Goal: Information Seeking & Learning: Learn about a topic

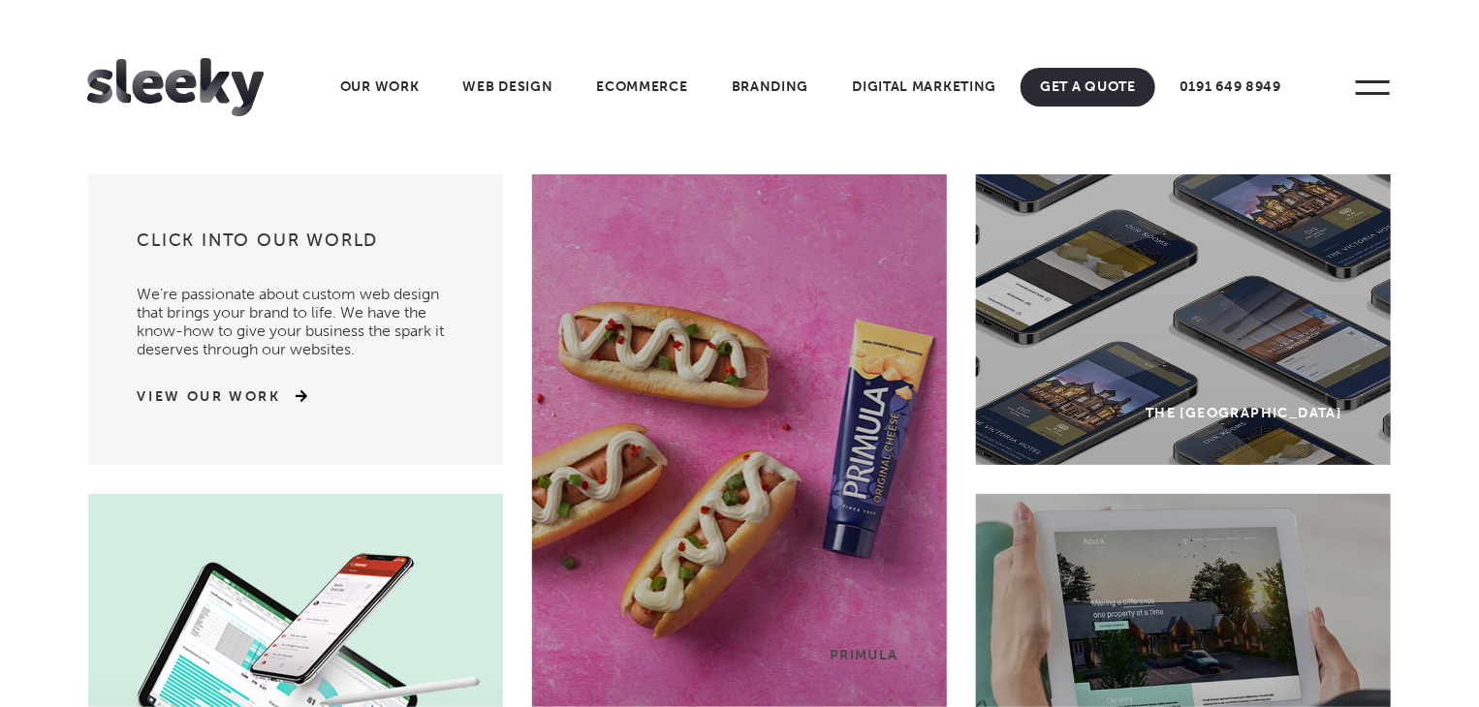
click at [369, 94] on link "Our Work" at bounding box center [380, 87] width 118 height 39
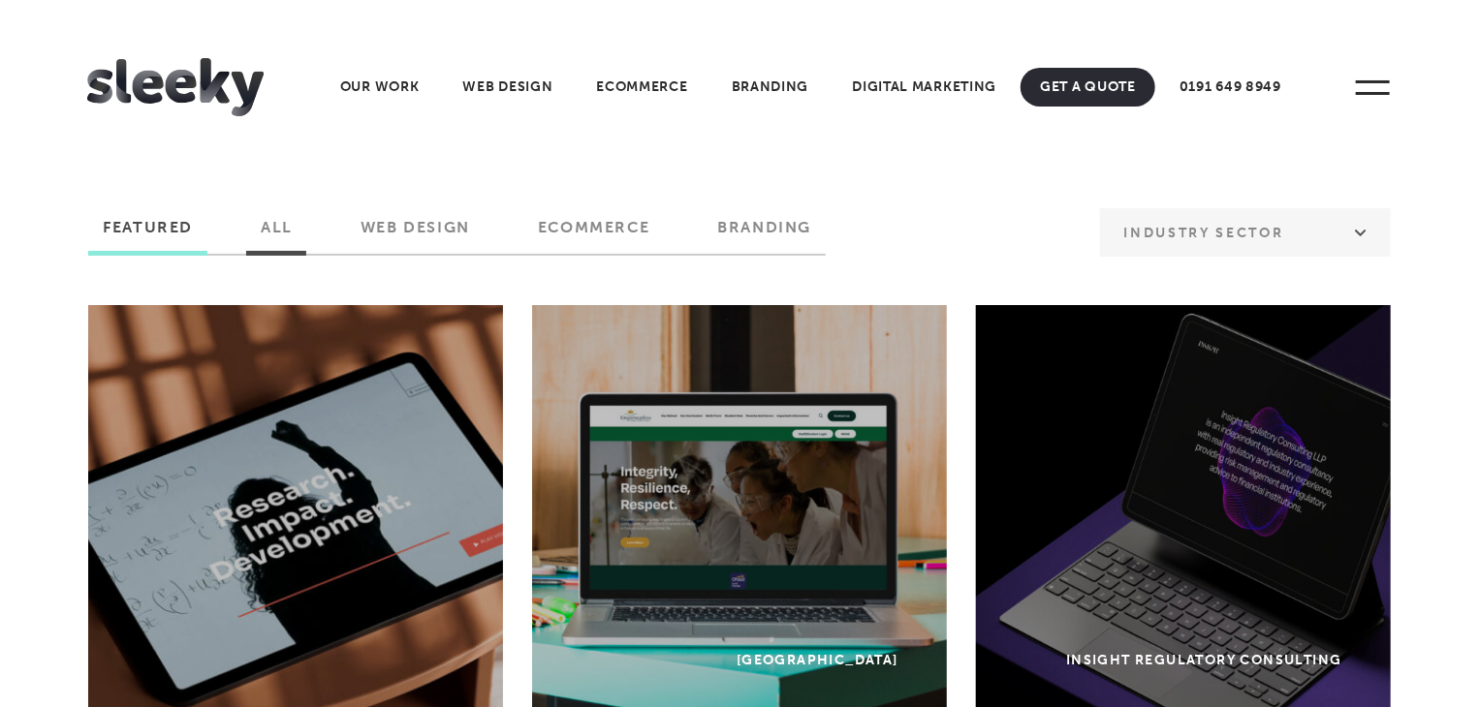
click at [272, 241] on label "All" at bounding box center [276, 234] width 61 height 33
click at [0, 0] on input "All" at bounding box center [0, 0] width 0 height 0
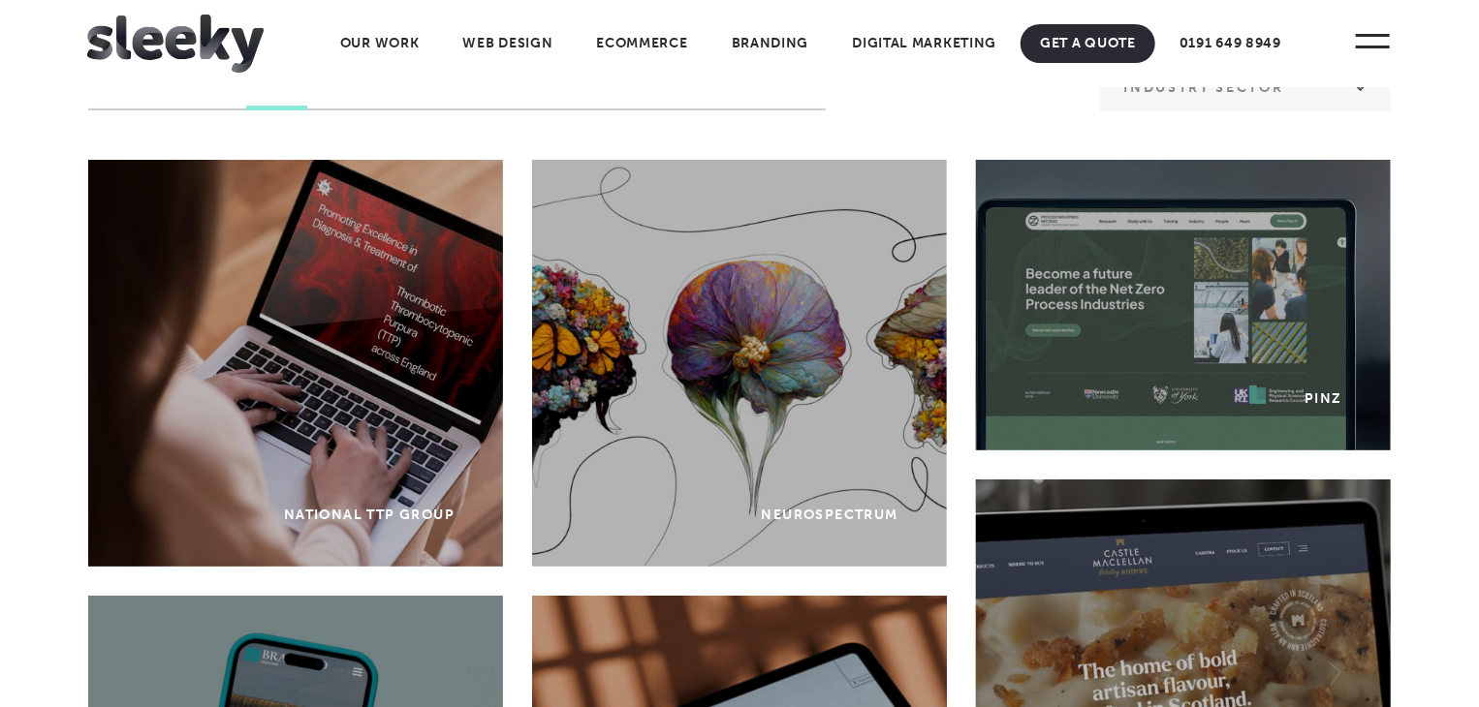
scroll to position [143, 0]
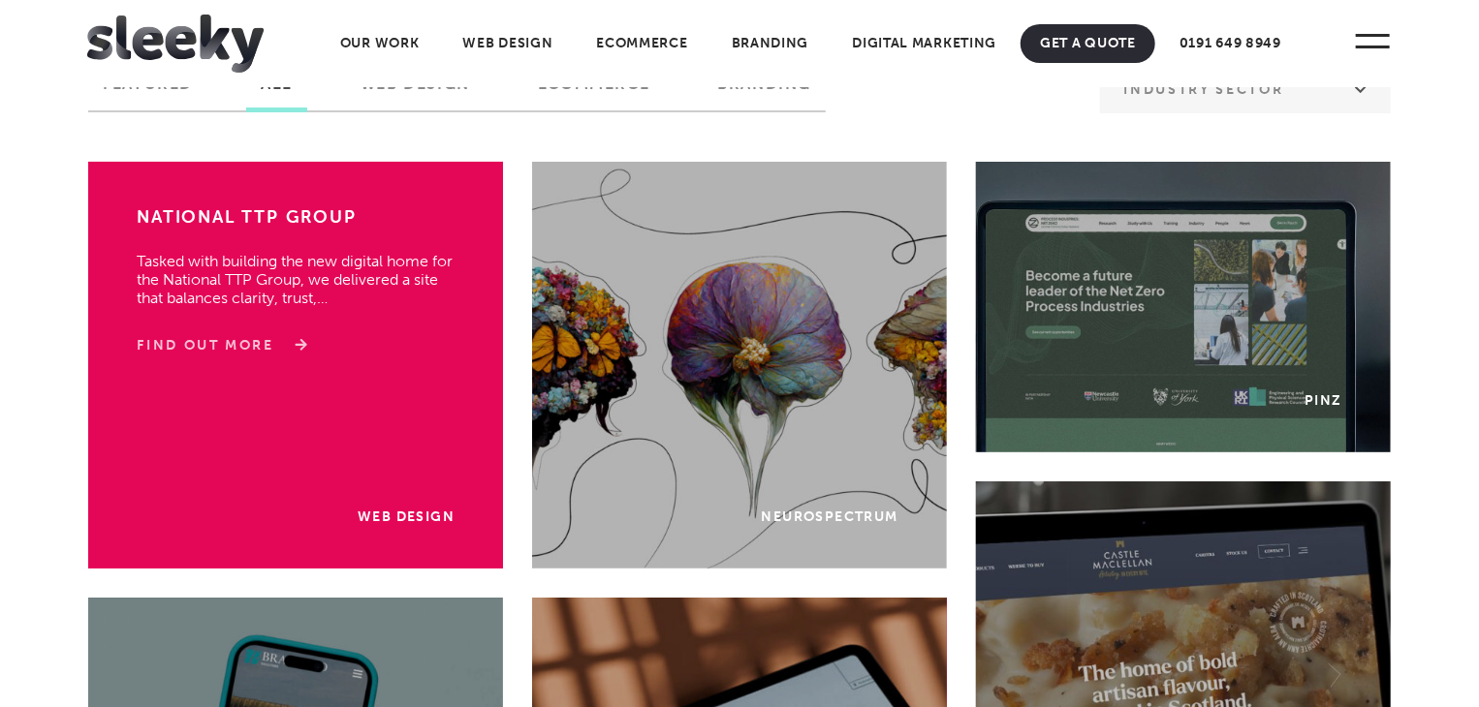
click at [243, 339] on link "Find Out More" at bounding box center [219, 345] width 164 height 19
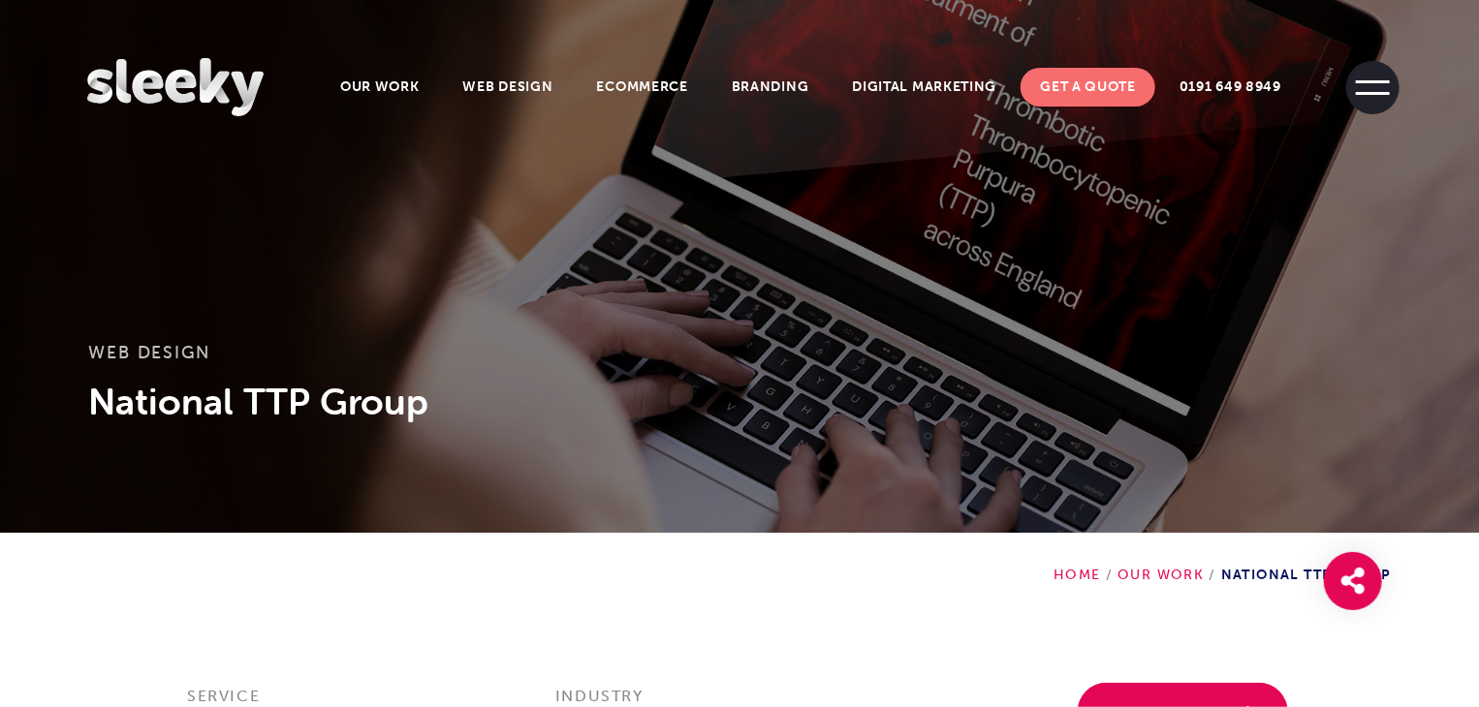
click at [1391, 71] on span at bounding box center [1372, 87] width 53 height 53
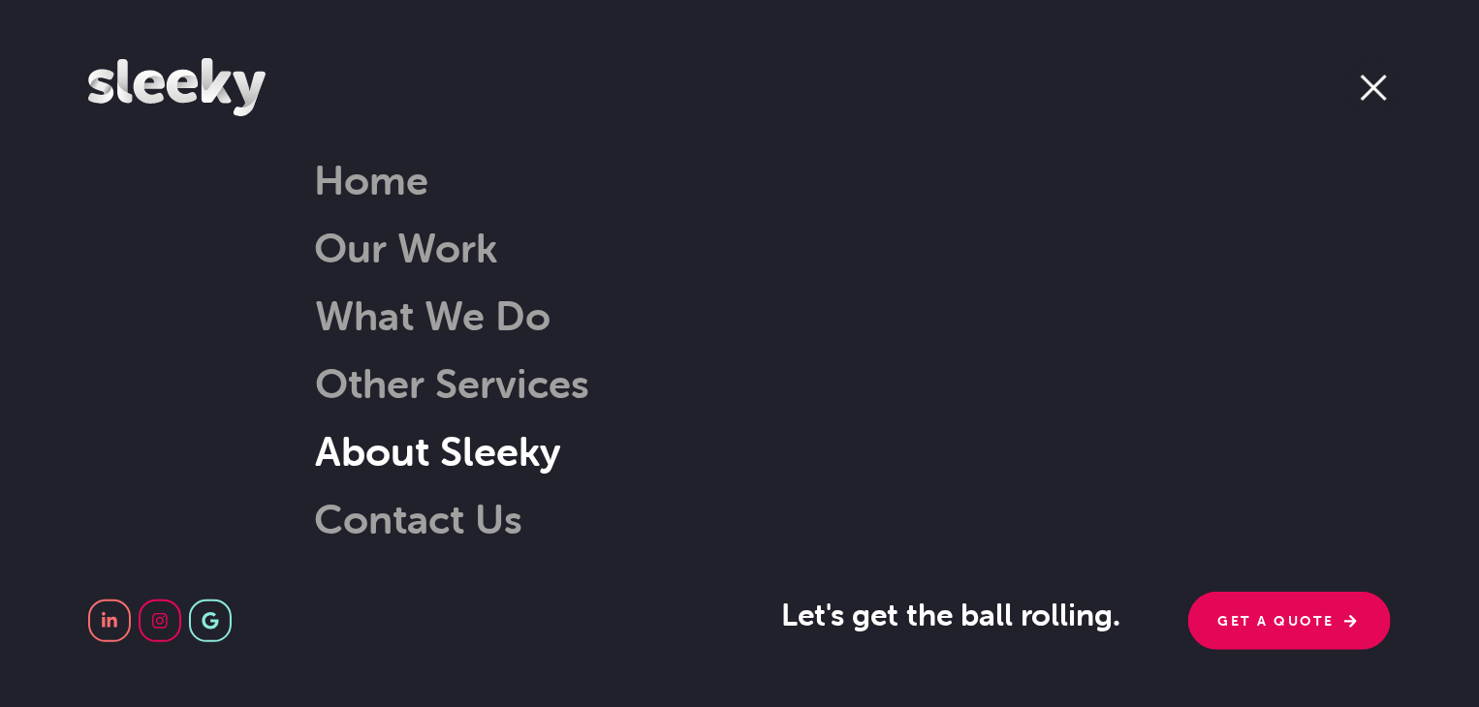
click at [478, 435] on link "About Sleeky" at bounding box center [413, 450] width 296 height 49
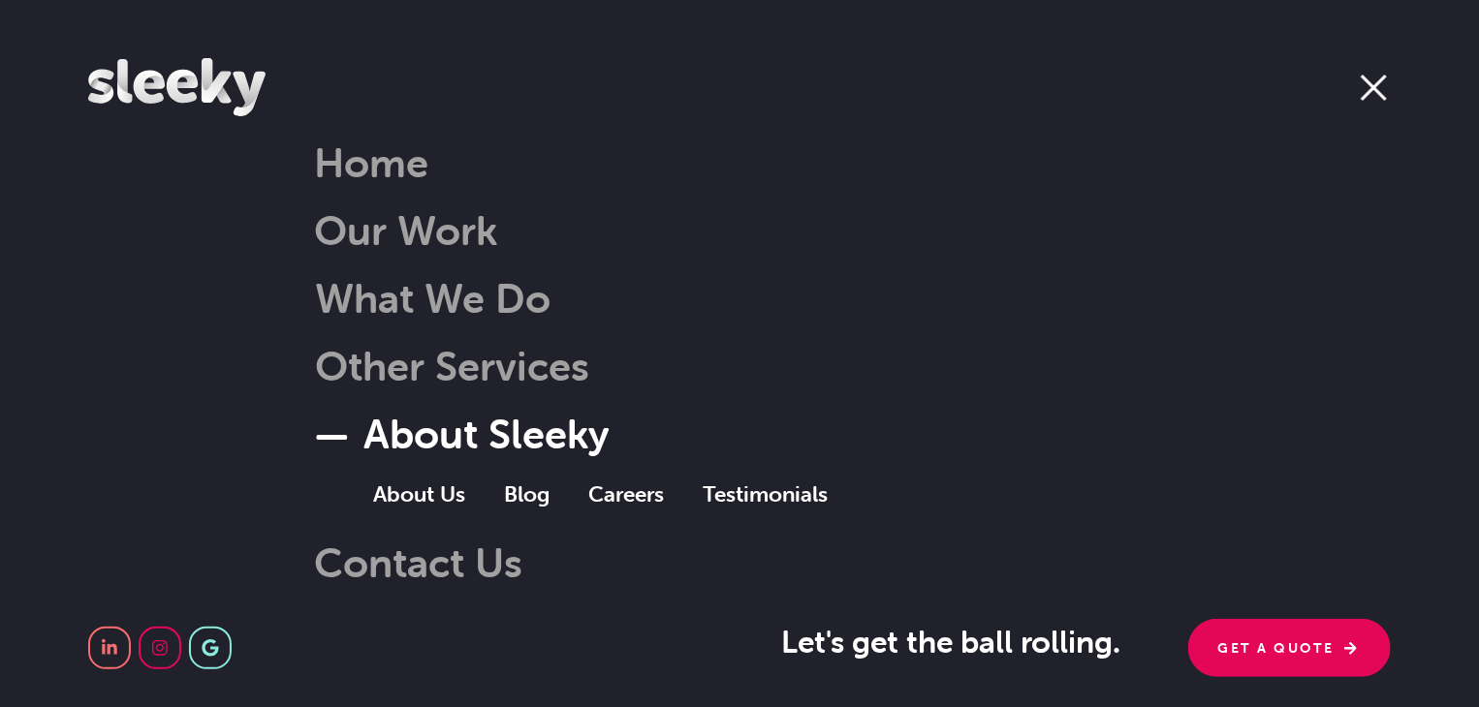
click at [574, 486] on ul "About Us Blog Careers Testimonials" at bounding box center [600, 490] width 454 height 51
click at [530, 486] on link "Blog" at bounding box center [546, 494] width 84 height 37
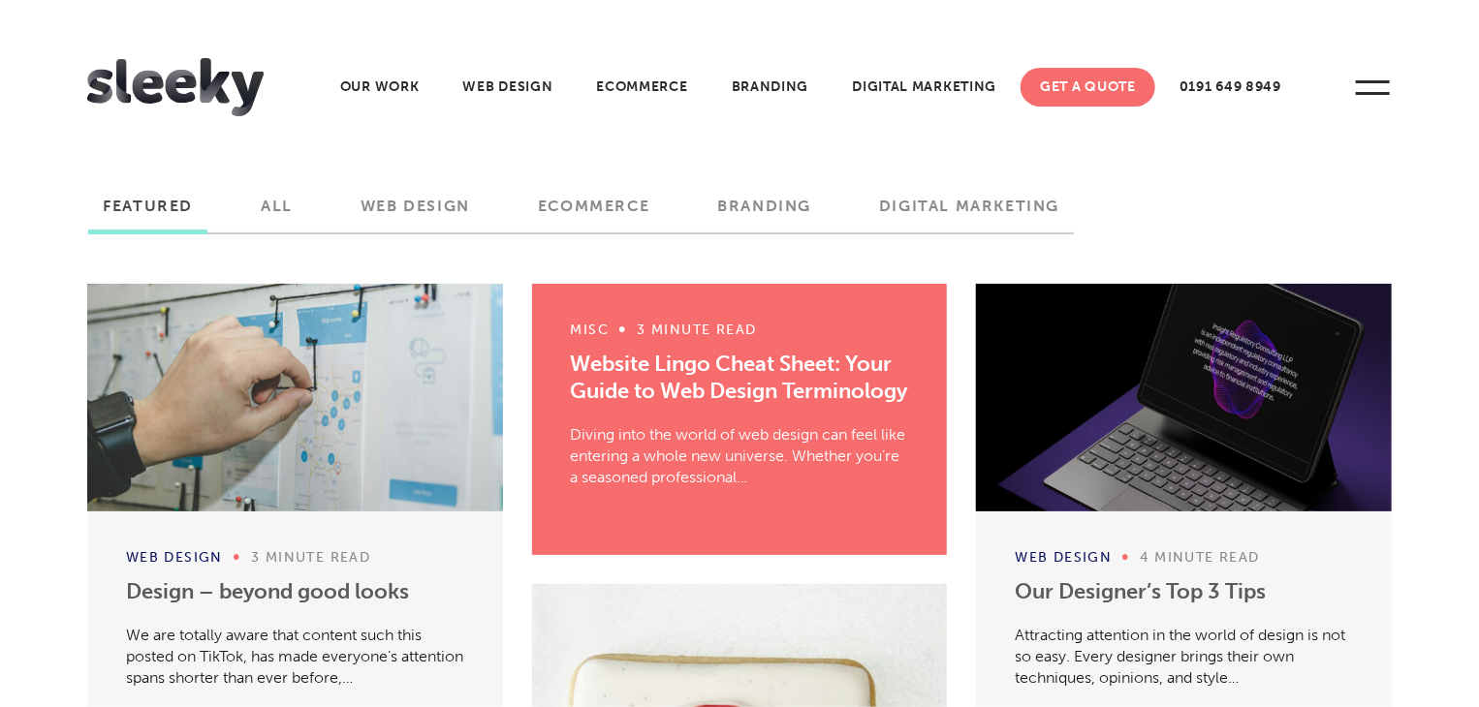
scroll to position [219, 0]
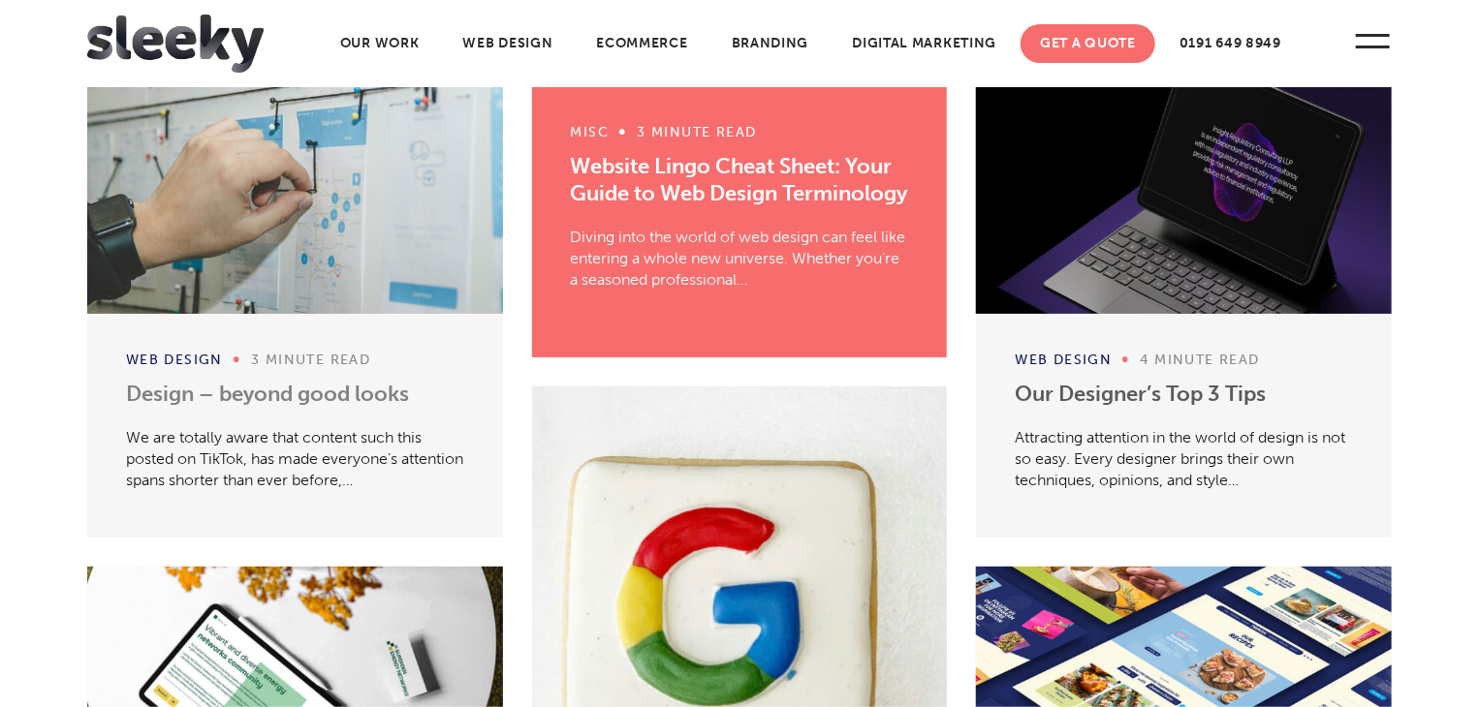
click at [298, 384] on link "Design – beyond good looks" at bounding box center [267, 394] width 283 height 26
click at [1167, 383] on link "Our Designer’s Top 3 Tips" at bounding box center [1139, 394] width 251 height 26
click at [655, 173] on link "Website Lingo Cheat Sheet: Your Guide to Web Design Terminology" at bounding box center [739, 179] width 337 height 53
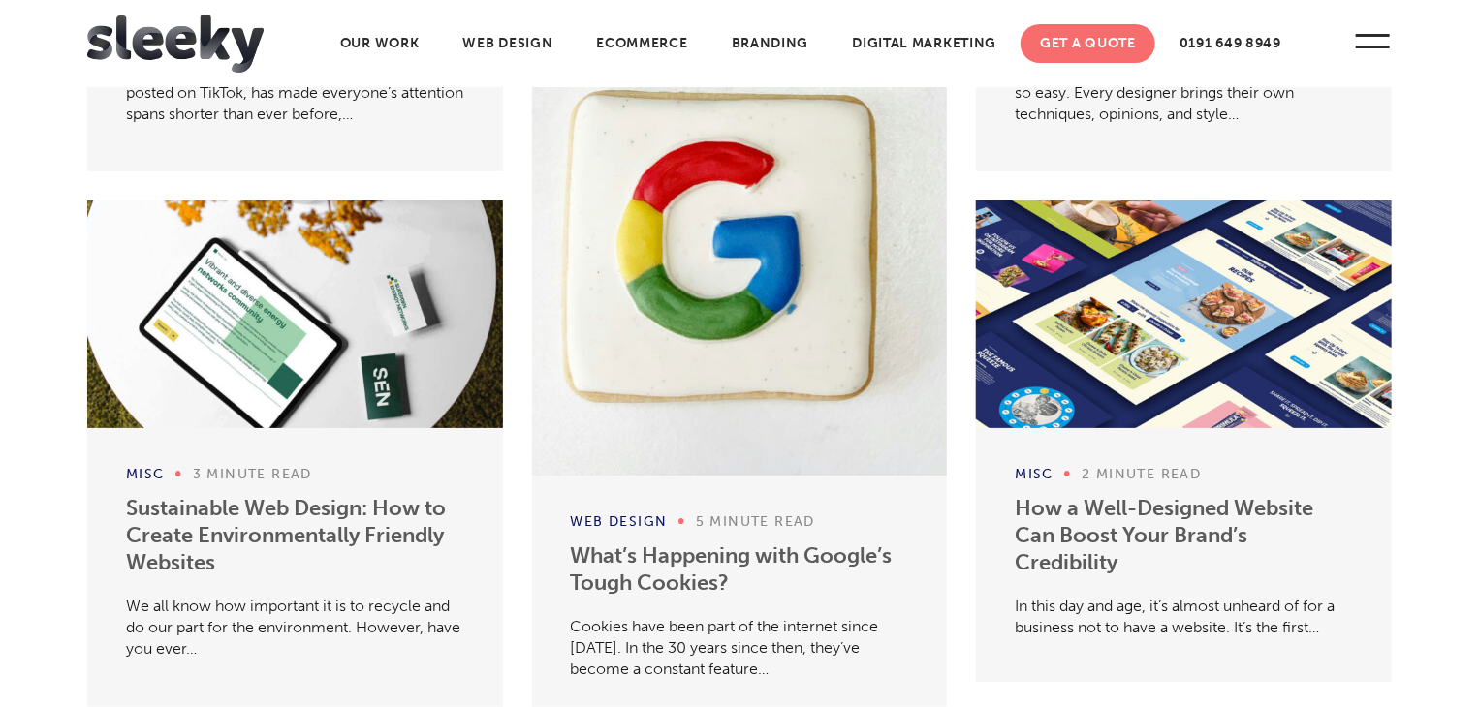
scroll to position [585, 0]
click at [244, 522] on link "Sustainable Web Design: How to Create Environmentally Friendly Websites" at bounding box center [286, 535] width 320 height 80
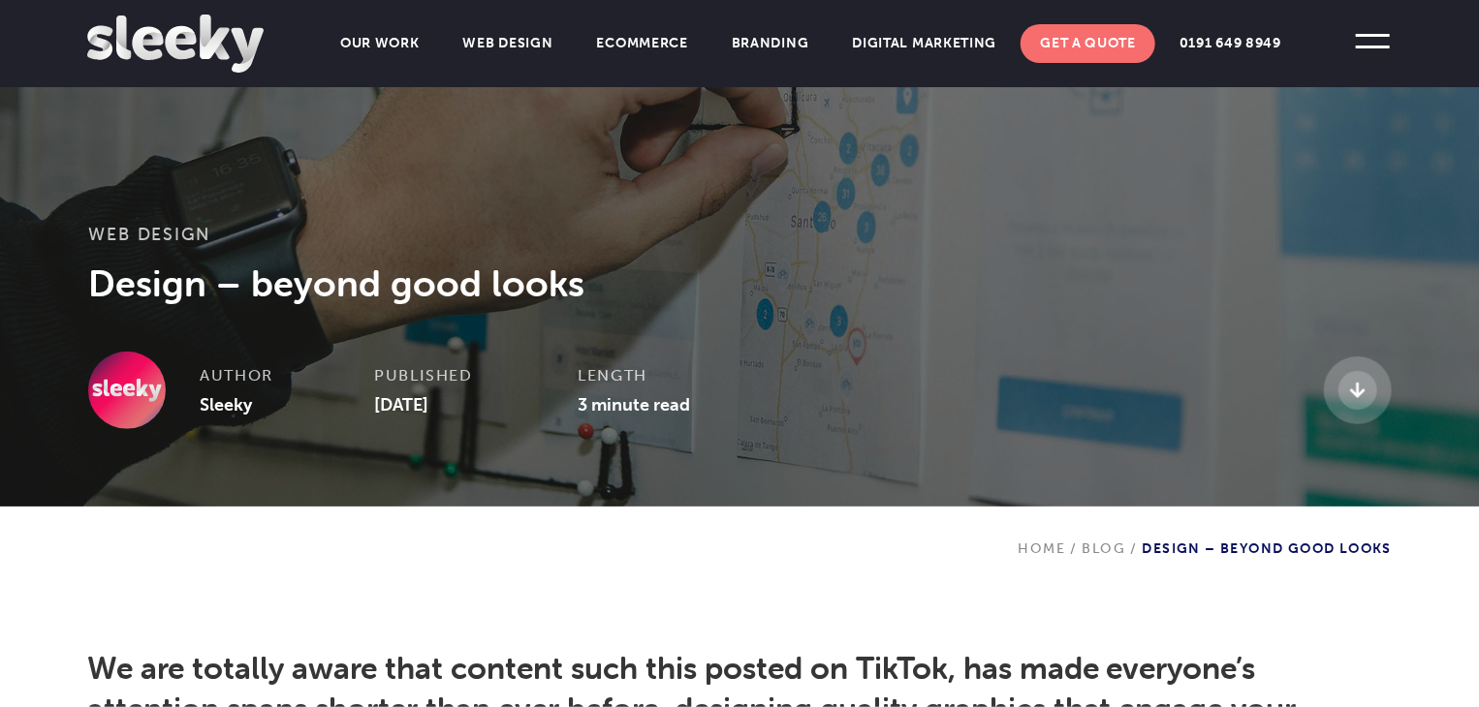
click at [483, 402] on div "Published 19th December 2024" at bounding box center [475, 381] width 203 height 58
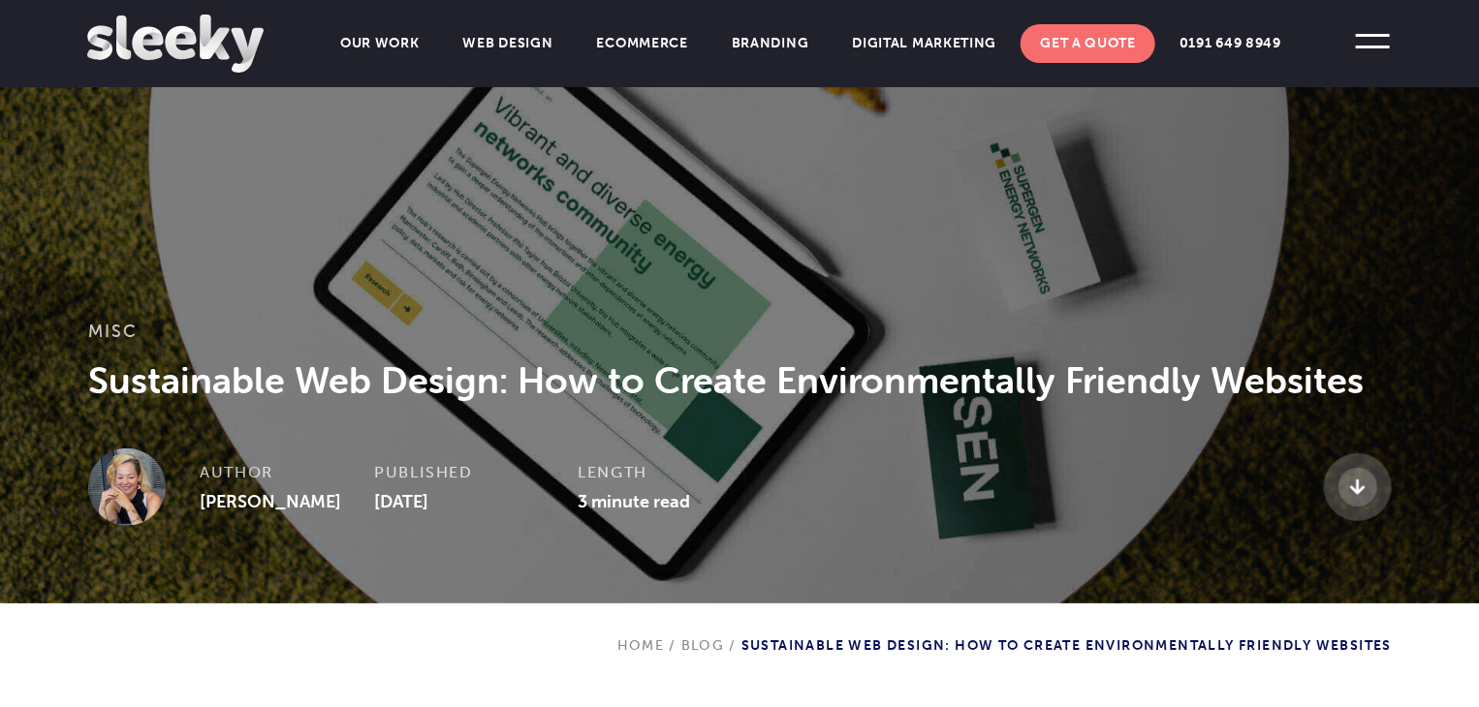
scroll to position [105, 0]
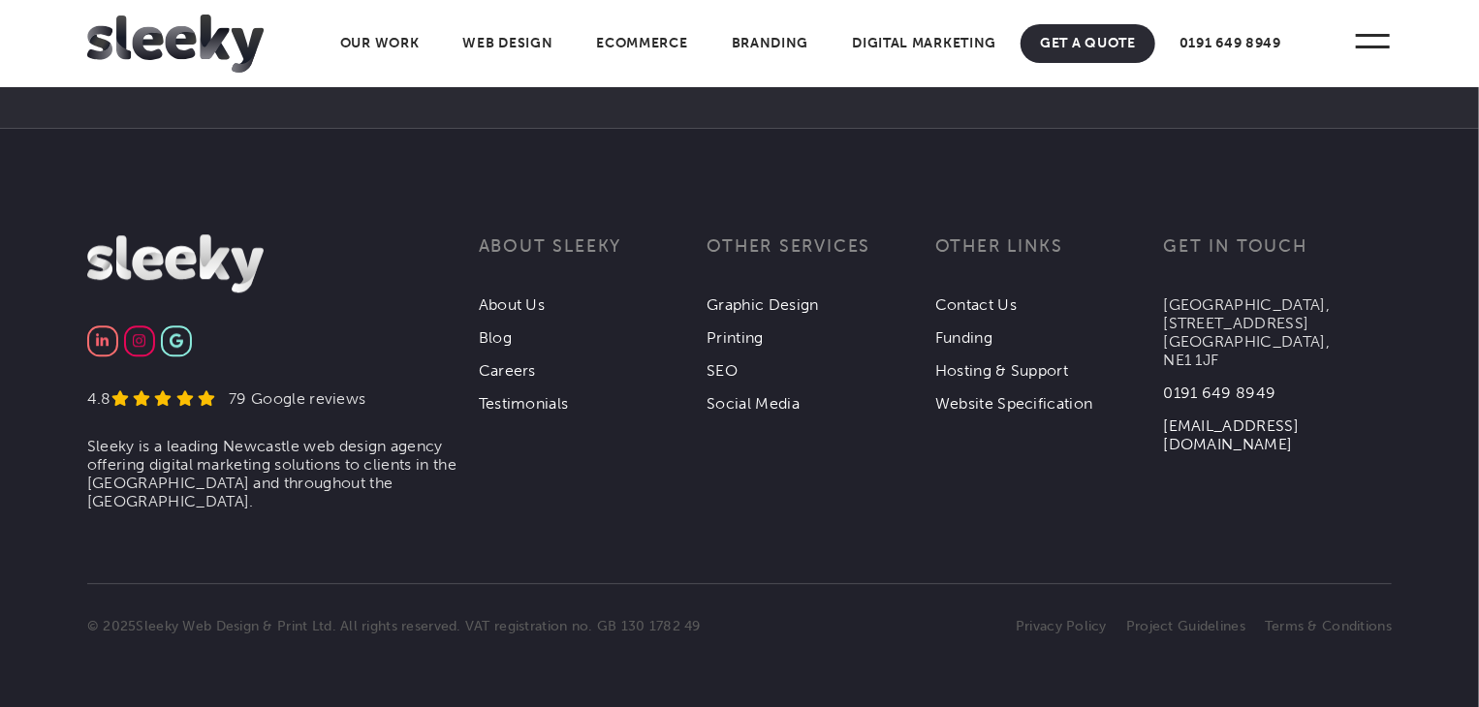
scroll to position [6369, 0]
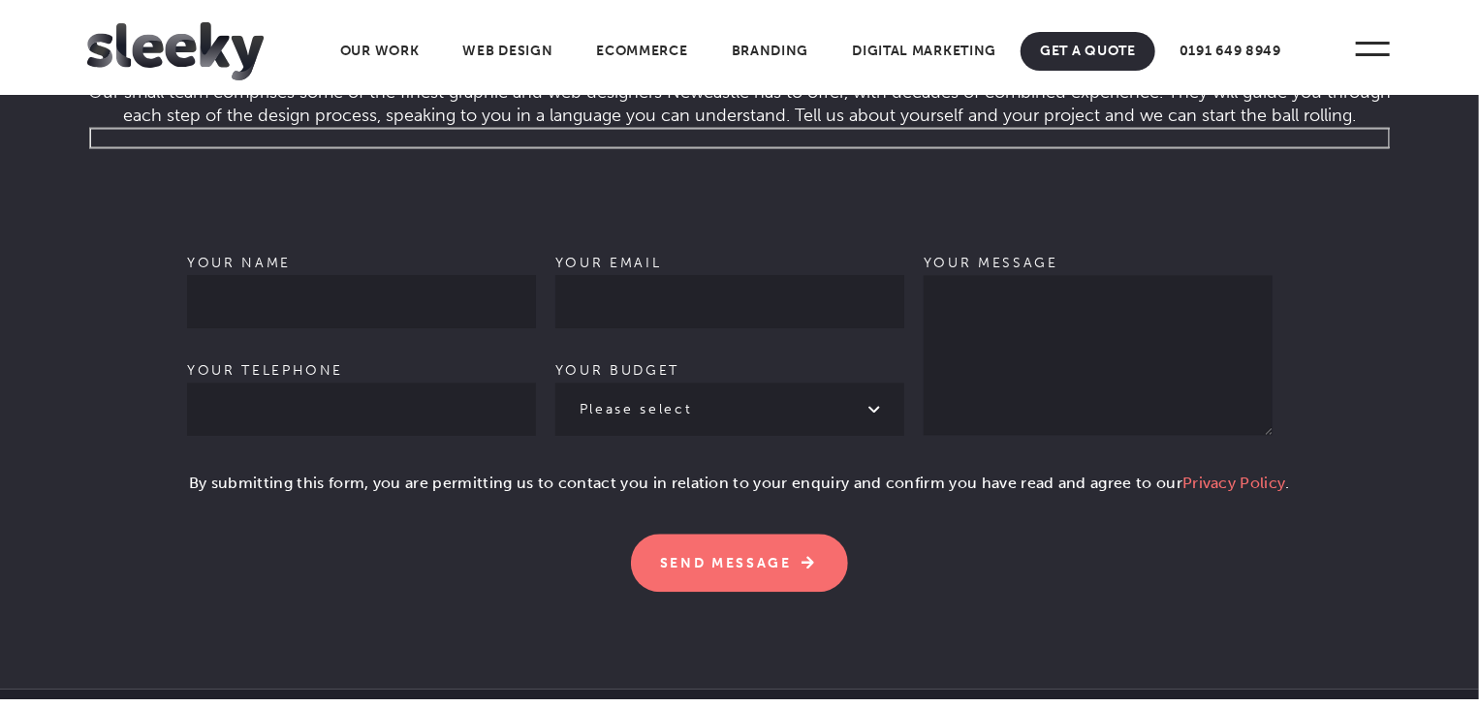
scroll to position [6369, 0]
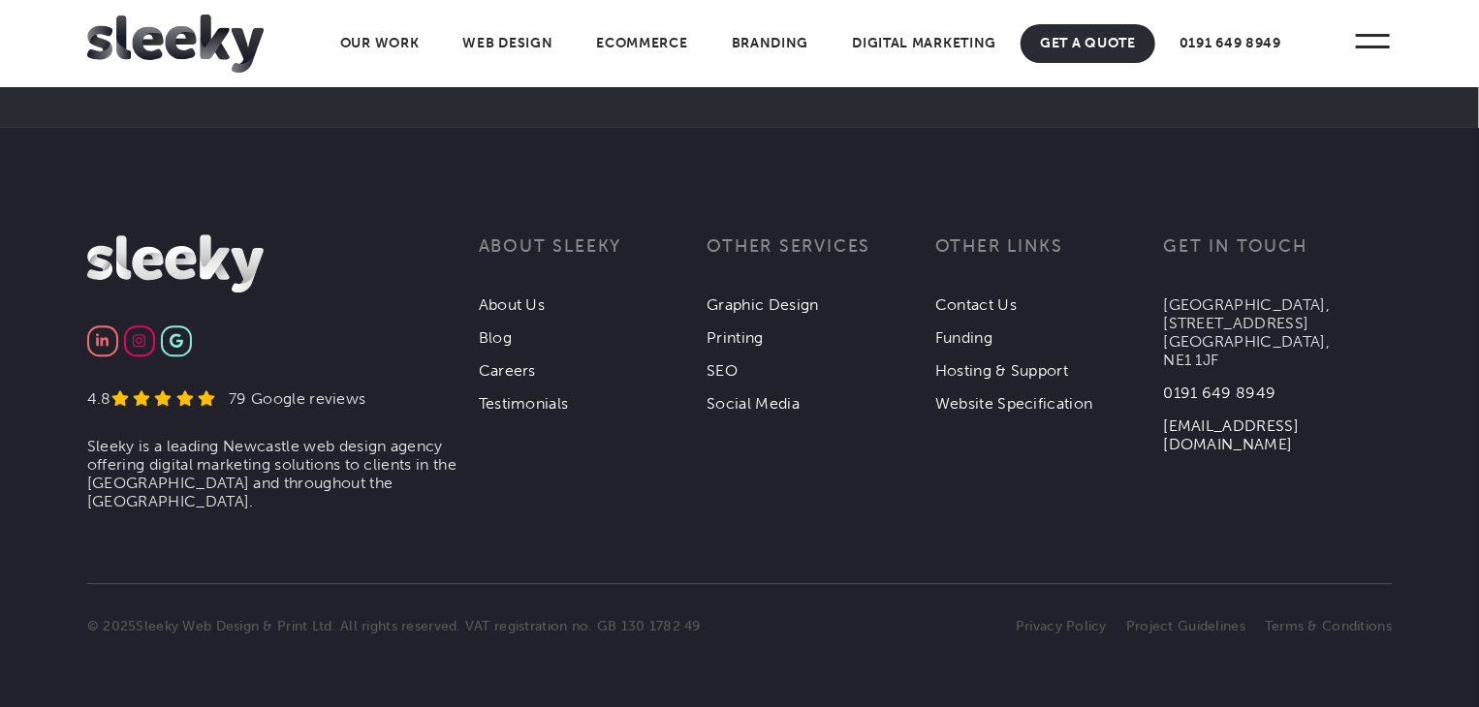
drag, startPoint x: 1339, startPoint y: 303, endPoint x: 1167, endPoint y: 298, distance: 171.6
click at [1167, 298] on p "[GEOGRAPHIC_DATA], [STREET_ADDRESS]" at bounding box center [1278, 333] width 229 height 74
copy p "[GEOGRAPHIC_DATA],"
drag, startPoint x: 1298, startPoint y: 321, endPoint x: 1167, endPoint y: 315, distance: 131.9
click at [1167, 315] on p "[GEOGRAPHIC_DATA], [STREET_ADDRESS]" at bounding box center [1278, 333] width 229 height 74
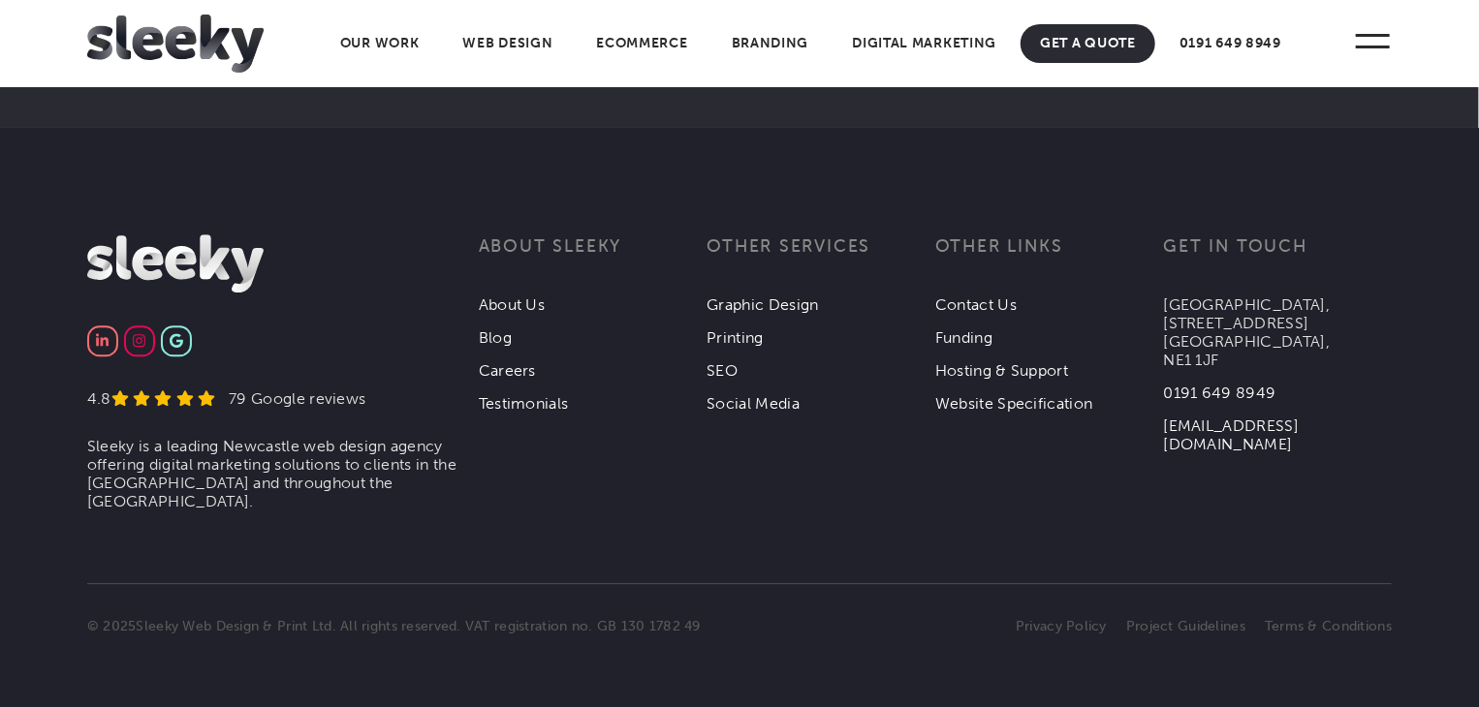
copy p "[STREET_ADDRESS]"
